Goal: Information Seeking & Learning: Understand process/instructions

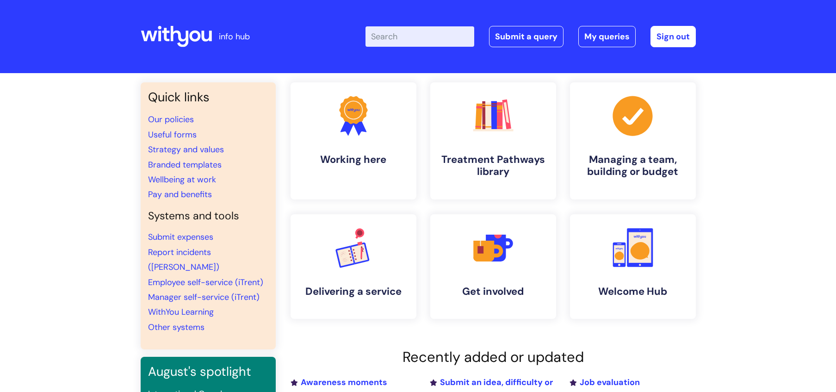
click at [412, 39] on input "Enter your search term here..." at bounding box center [419, 36] width 109 height 20
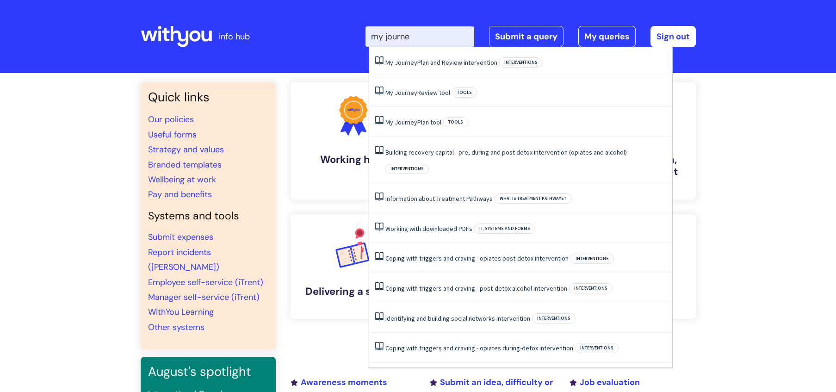
type input "my journey"
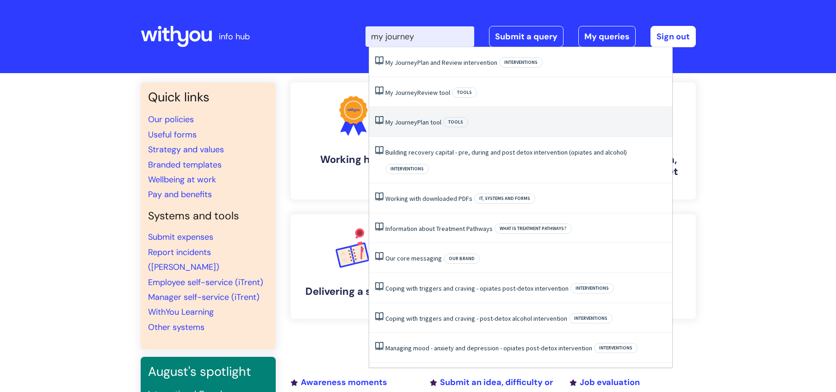
click at [413, 118] on li "My Journey Plan tool Tools" at bounding box center [520, 122] width 303 height 30
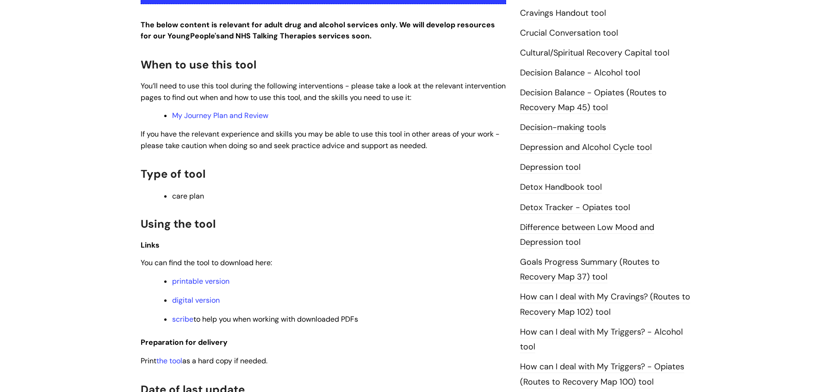
scroll to position [415, 0]
click at [215, 303] on link "digital version" at bounding box center [196, 300] width 48 height 10
